Goal: Information Seeking & Learning: Learn about a topic

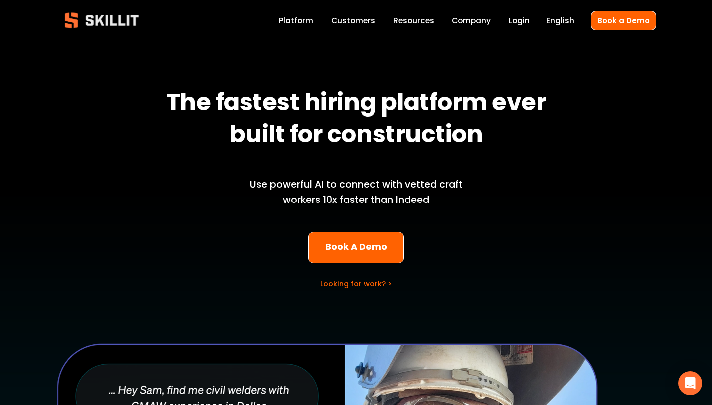
click at [345, 21] on link "Customers" at bounding box center [353, 20] width 44 height 13
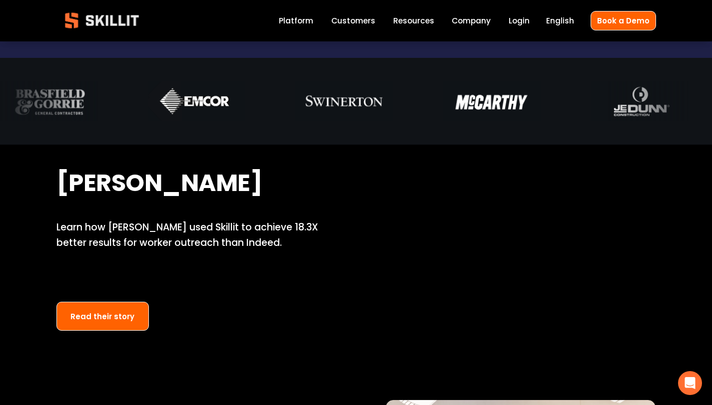
scroll to position [621, 0]
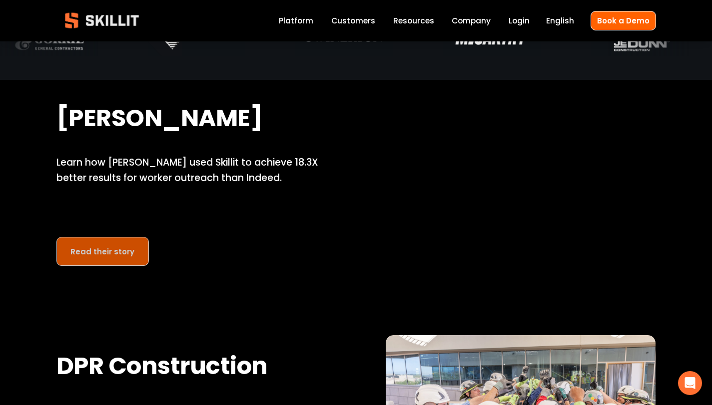
click at [82, 251] on link "Read their story" at bounding box center [102, 251] width 93 height 29
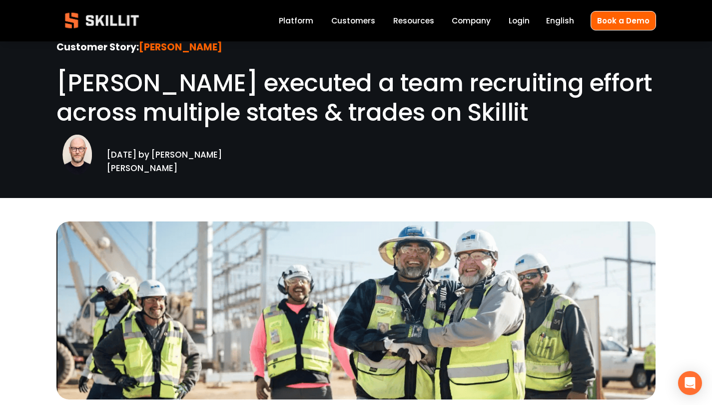
scroll to position [154, 0]
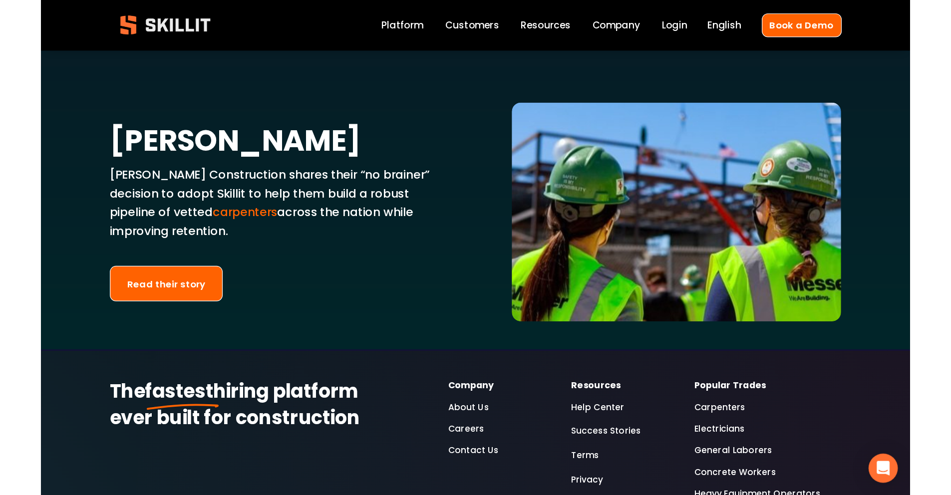
scroll to position [2156, 0]
